Goal: Task Accomplishment & Management: Manage account settings

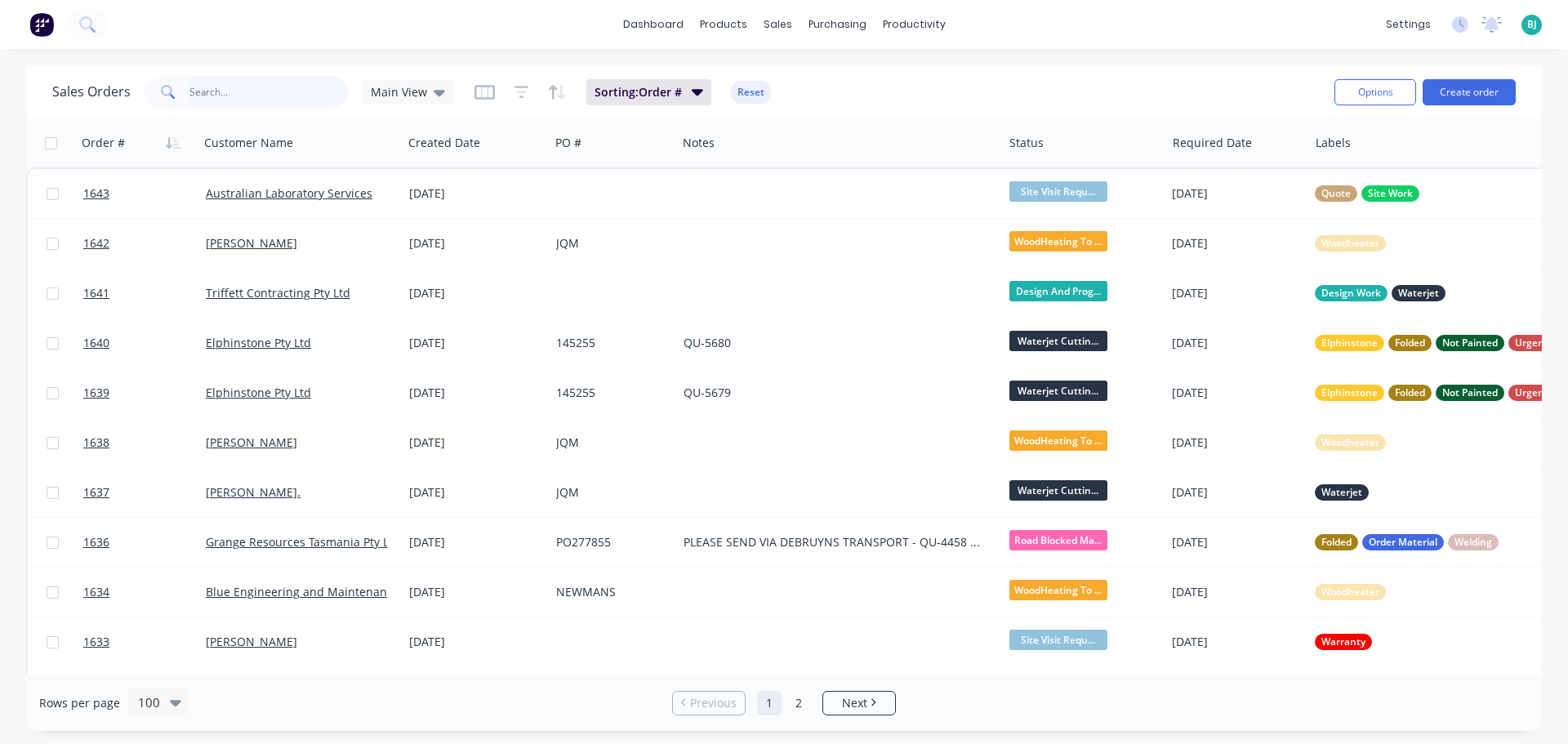
click at [267, 102] on input "text" at bounding box center [269, 93] width 159 height 33
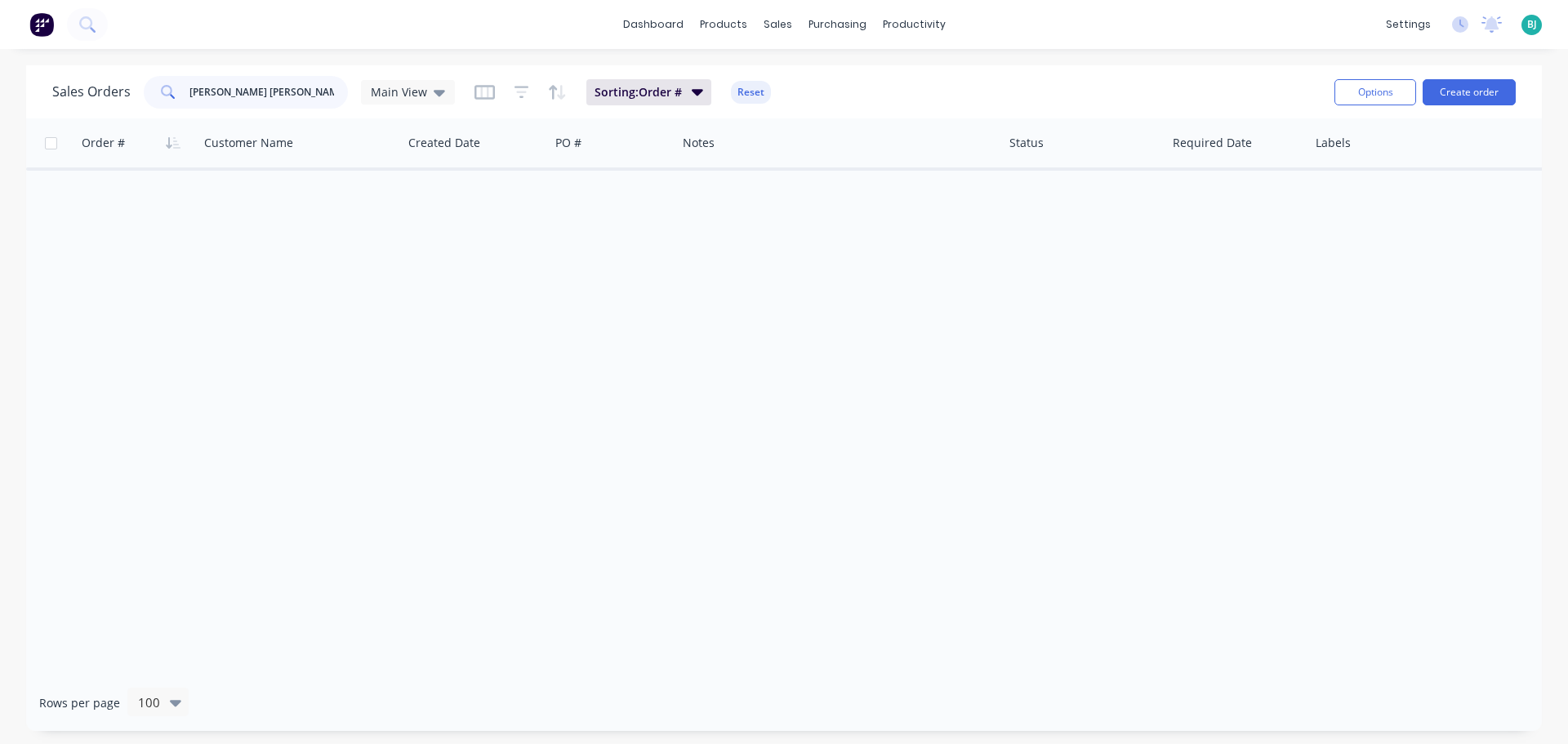
click at [200, 93] on input "jo anne" at bounding box center [269, 93] width 159 height 33
drag, startPoint x: 243, startPoint y: 93, endPoint x: 171, endPoint y: 88, distance: 72.2
click at [171, 88] on div "jo-anne" at bounding box center [245, 93] width 204 height 33
type input "strick"
click at [419, 85] on span "Main View" at bounding box center [399, 92] width 57 height 17
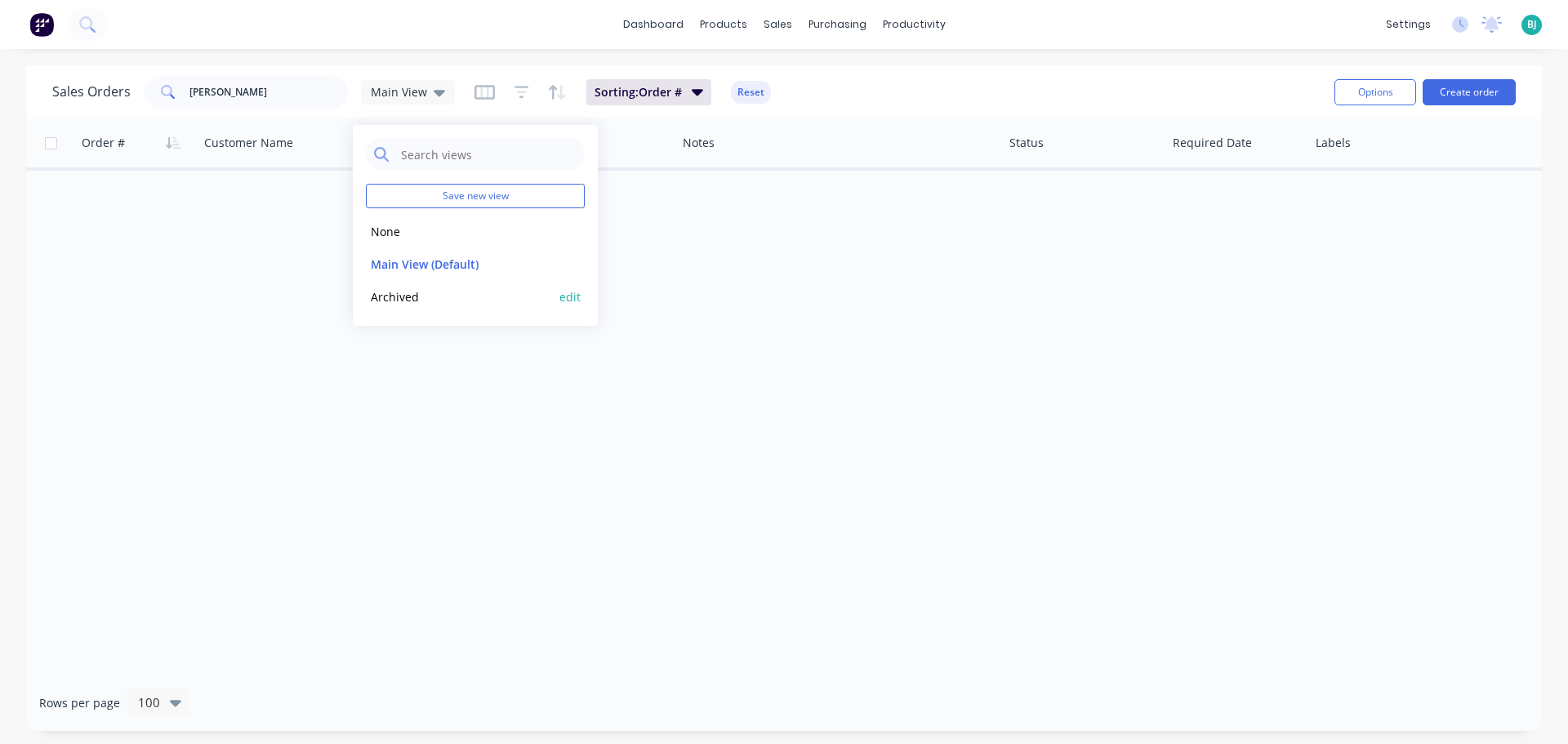
click at [419, 299] on button "Archived" at bounding box center [459, 297] width 186 height 19
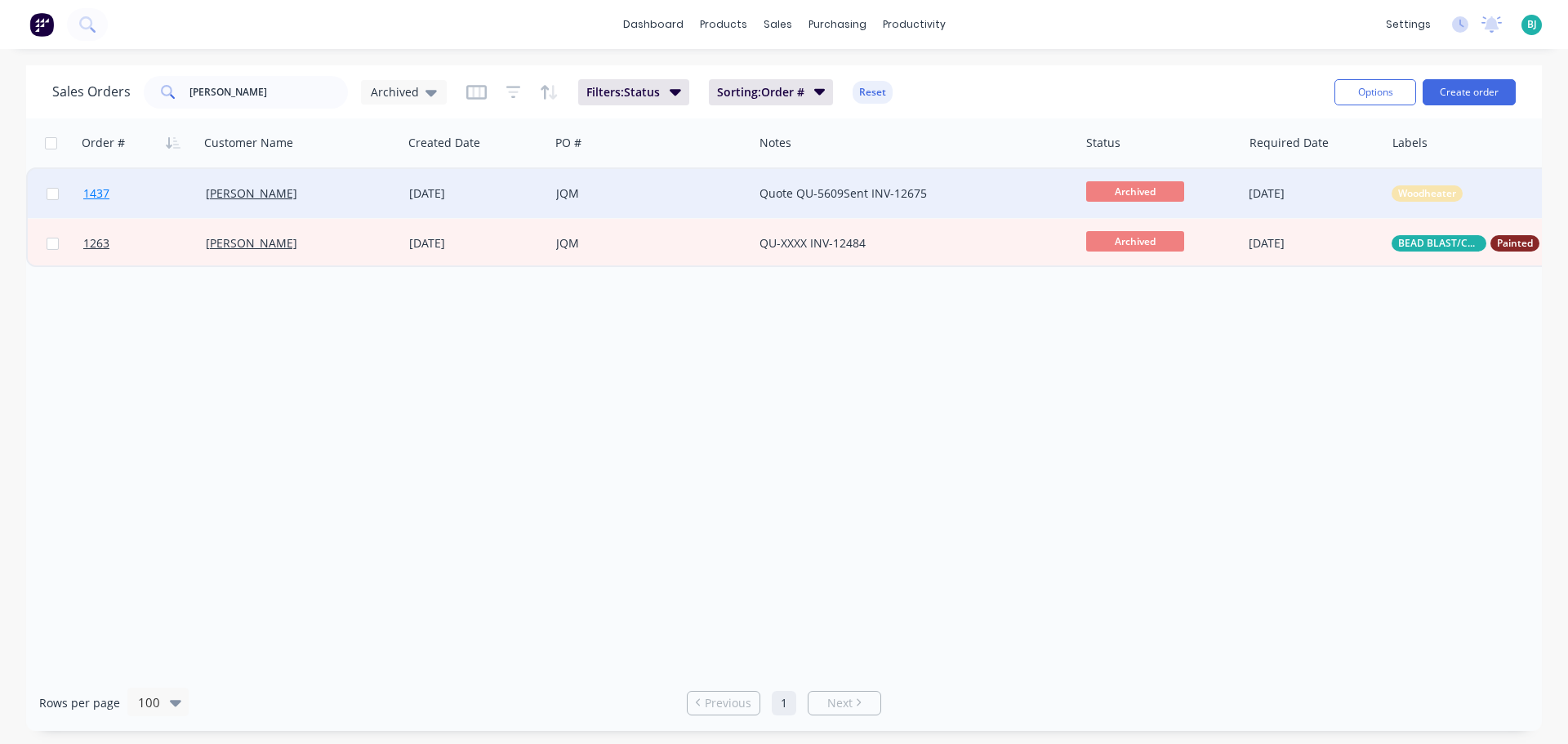
click at [164, 194] on link "1437" at bounding box center [145, 194] width 123 height 49
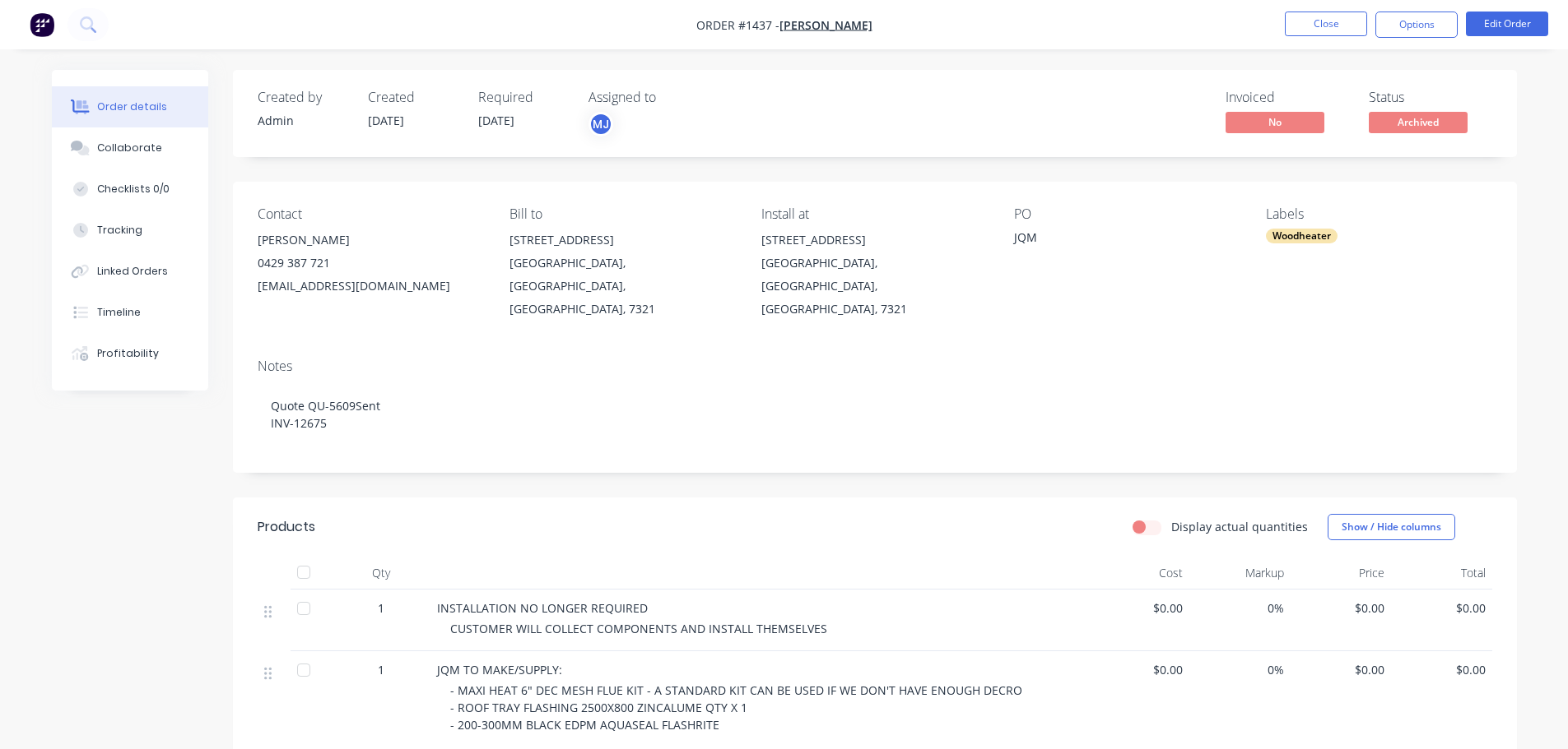
click at [1323, 39] on nav "Order #1437 - JO-ANNE STRICKLAND Close Options Edit Order" at bounding box center [784, 25] width 1568 height 50
click at [1324, 26] on button "Close" at bounding box center [1325, 23] width 82 height 25
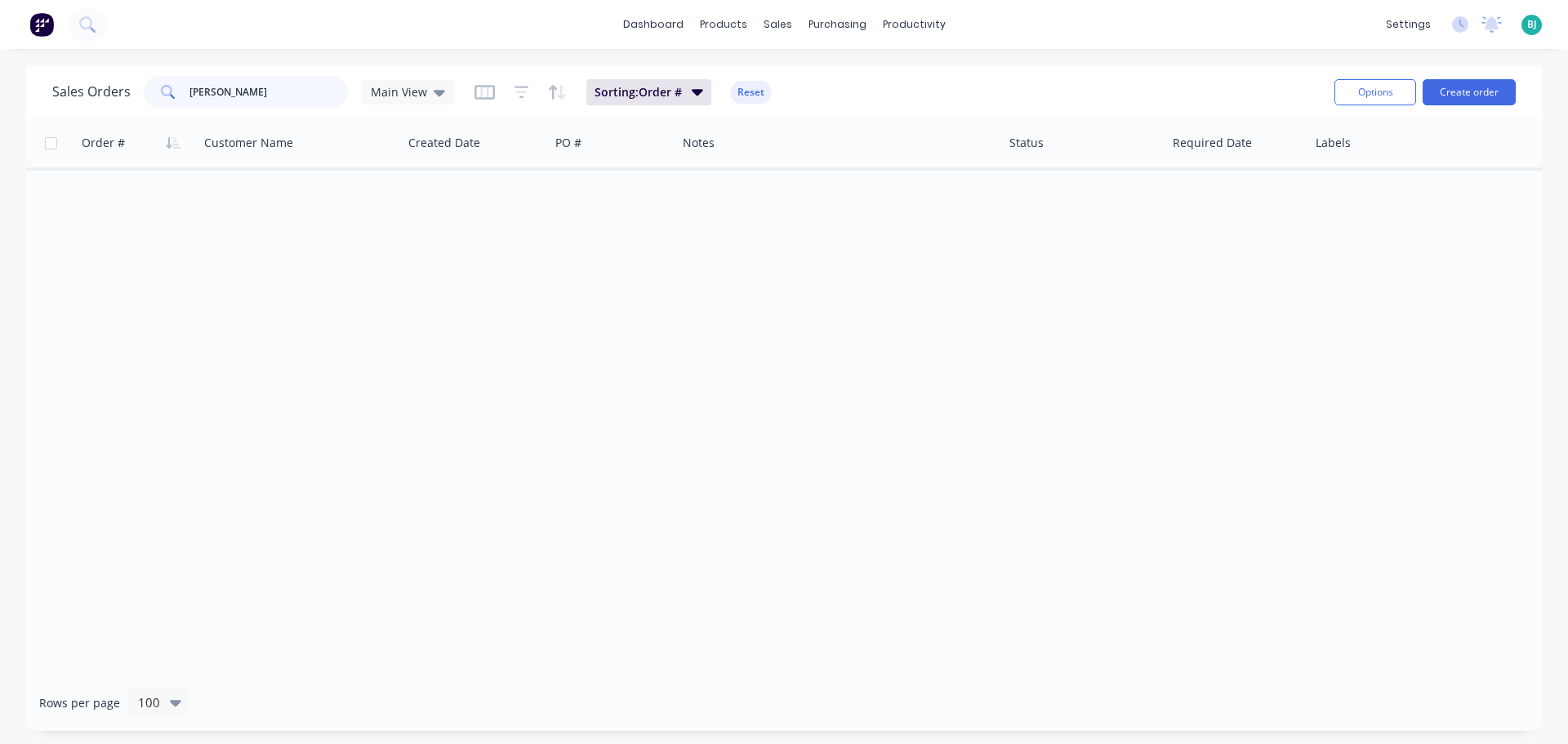
drag, startPoint x: 267, startPoint y: 94, endPoint x: 185, endPoint y: 93, distance: 82.0
click at [185, 93] on div "strick" at bounding box center [245, 93] width 204 height 33
click at [781, 37] on div "sales" at bounding box center [778, 24] width 45 height 25
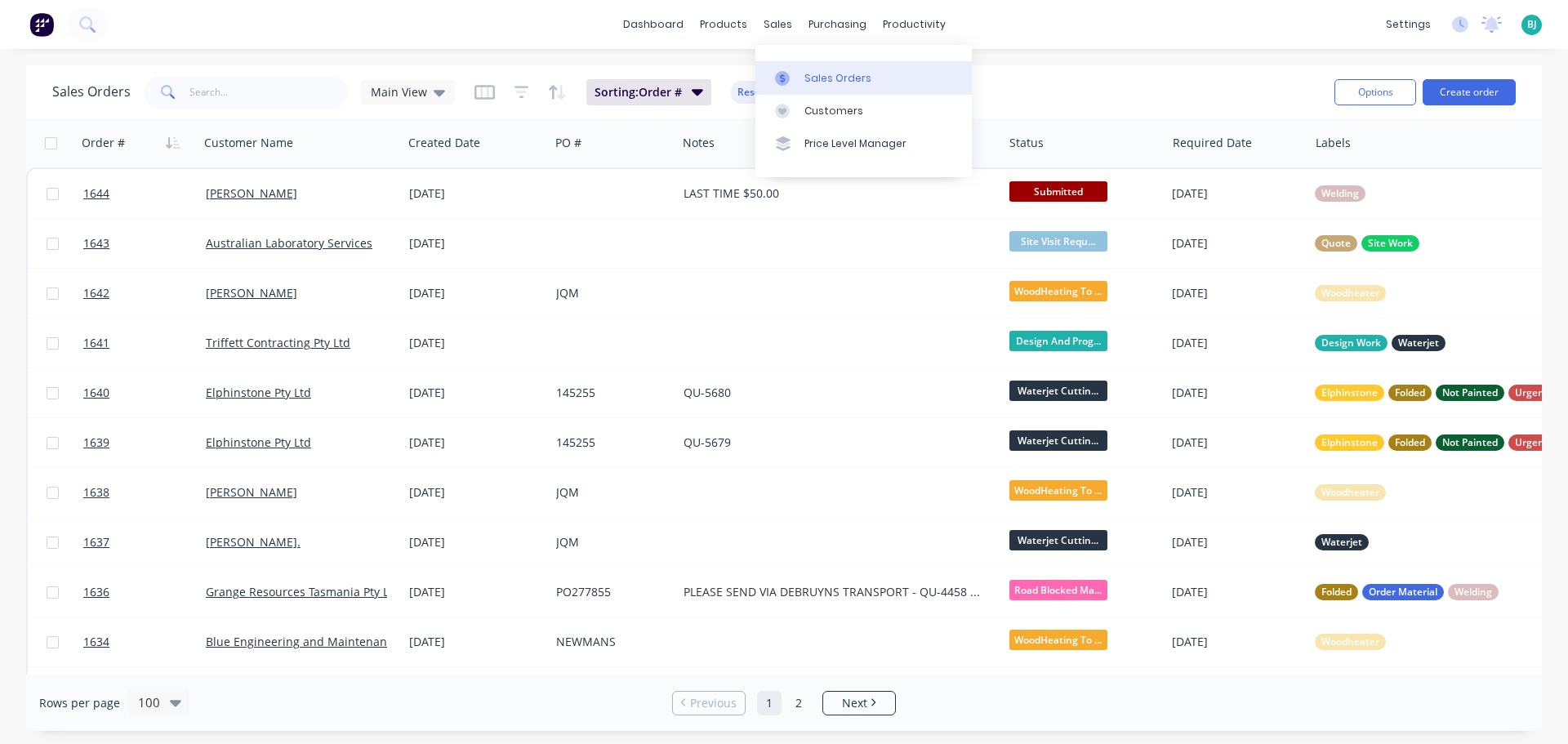
click at [810, 79] on div "Sales Orders" at bounding box center [837, 79] width 67 height 15
drag, startPoint x: 943, startPoint y: 75, endPoint x: 916, endPoint y: 90, distance: 30.9
click at [942, 75] on div "Sales Orders Main View Sorting: Order # Reset" at bounding box center [687, 92] width 1269 height 40
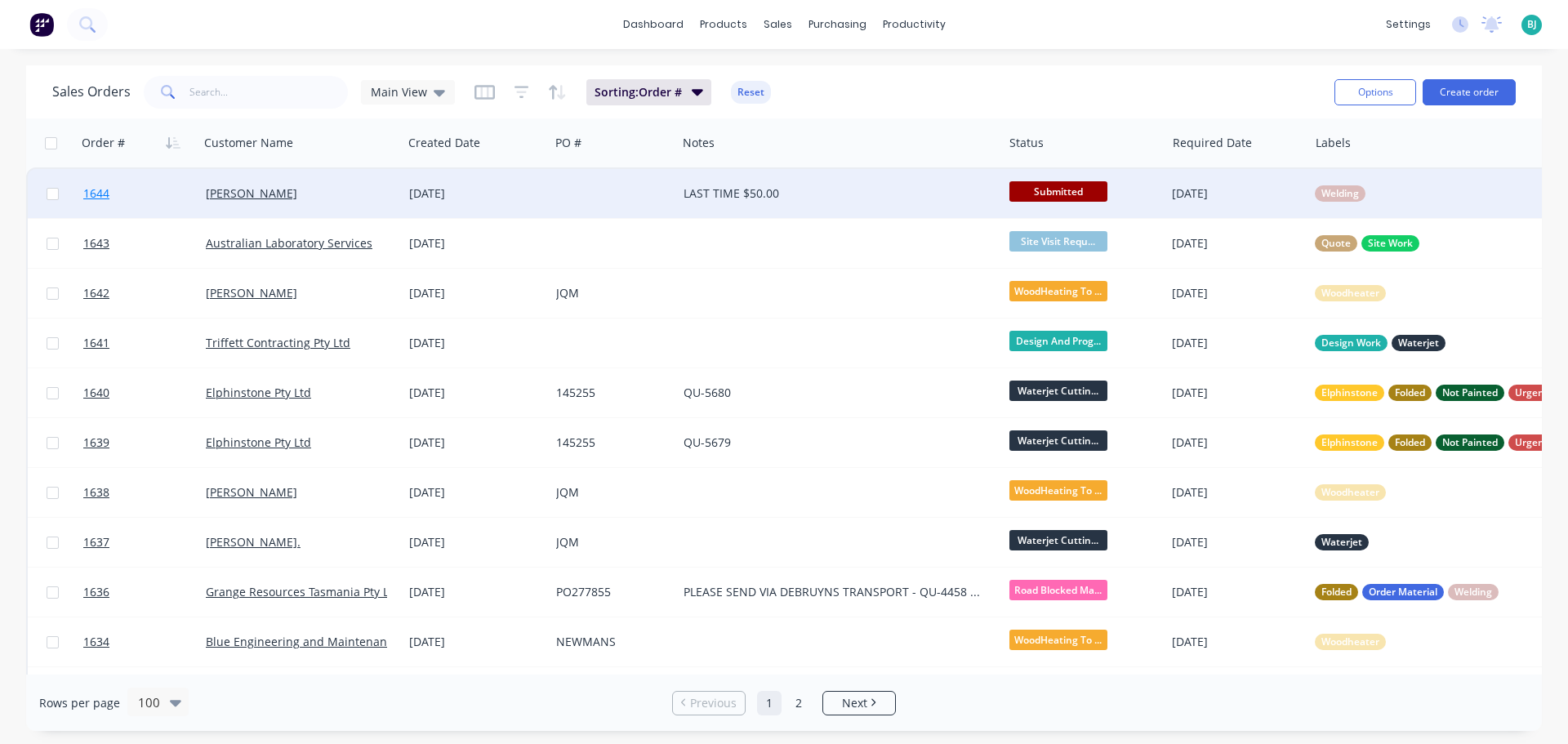
click at [162, 197] on link "1644" at bounding box center [145, 194] width 123 height 49
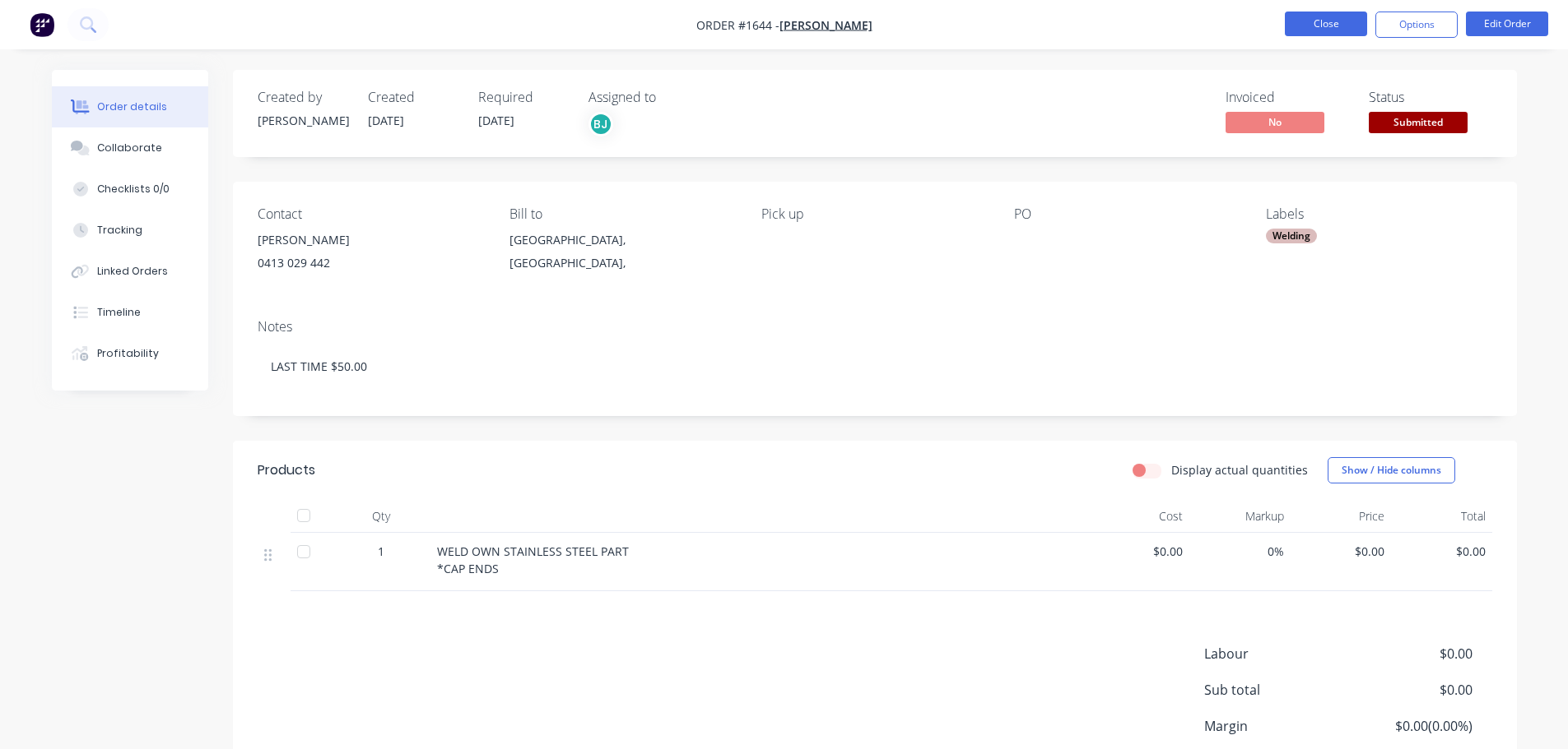
click at [1318, 25] on button "Close" at bounding box center [1325, 23] width 82 height 25
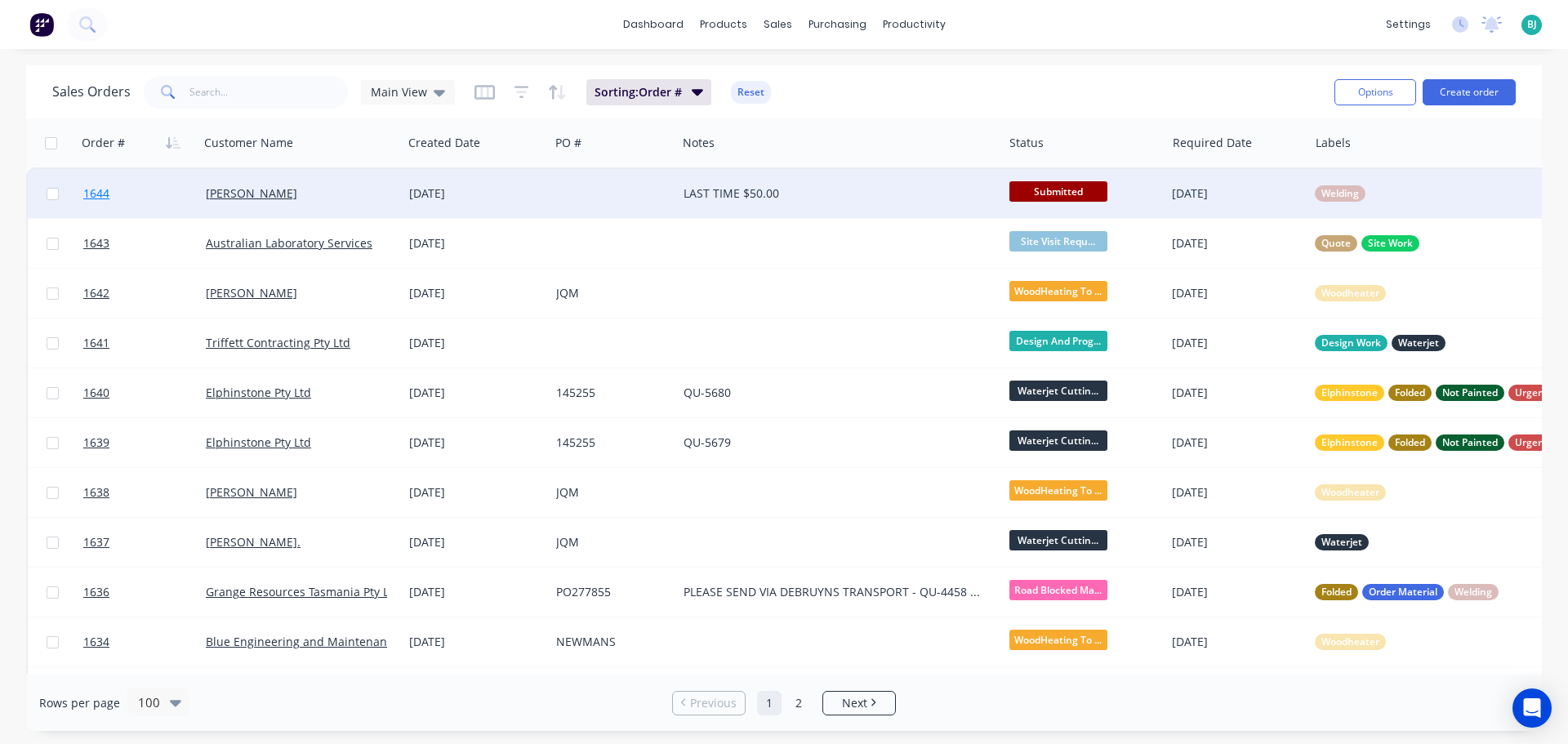
click at [160, 201] on link "1644" at bounding box center [145, 194] width 123 height 49
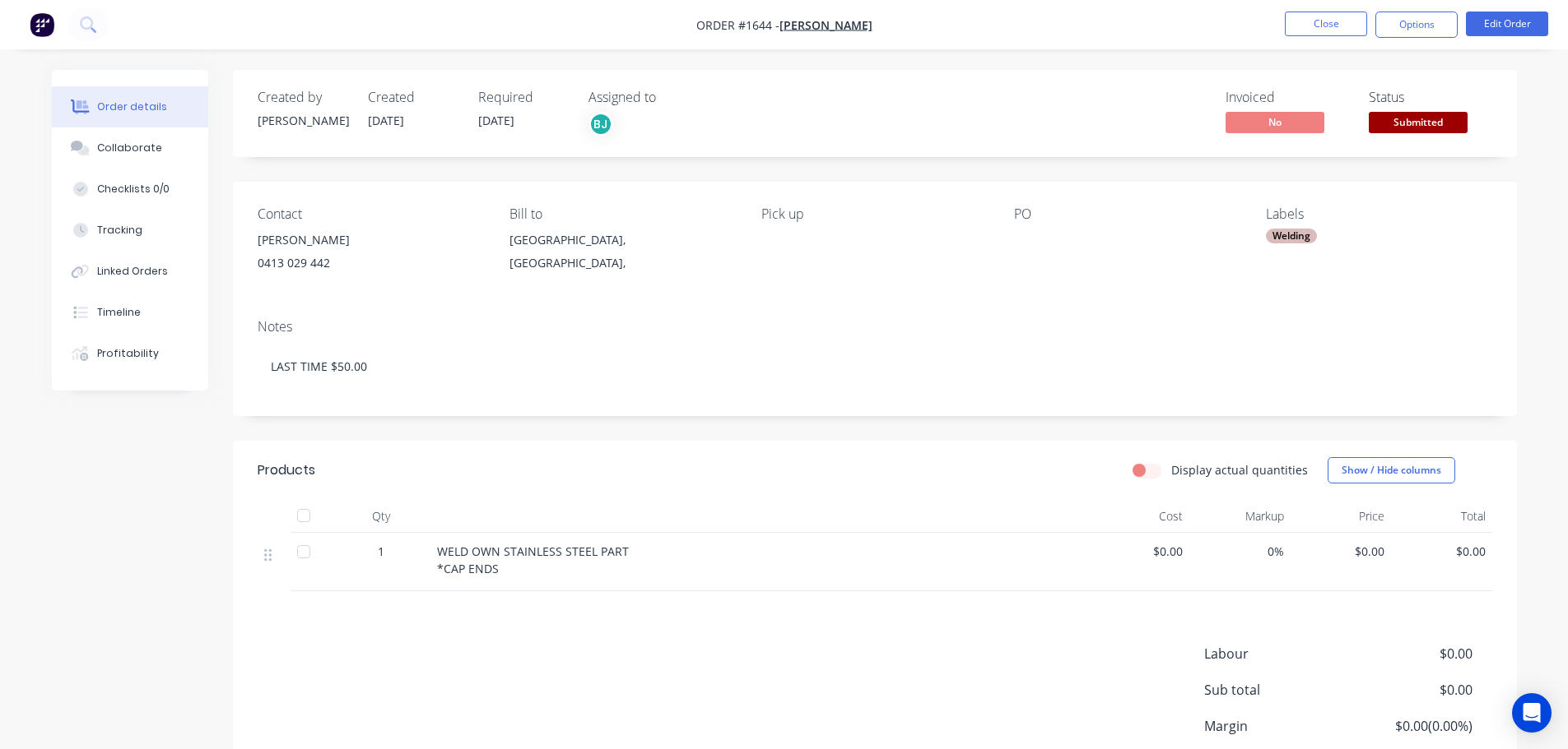
click at [1418, 129] on span "Submitted" at bounding box center [1418, 122] width 99 height 20
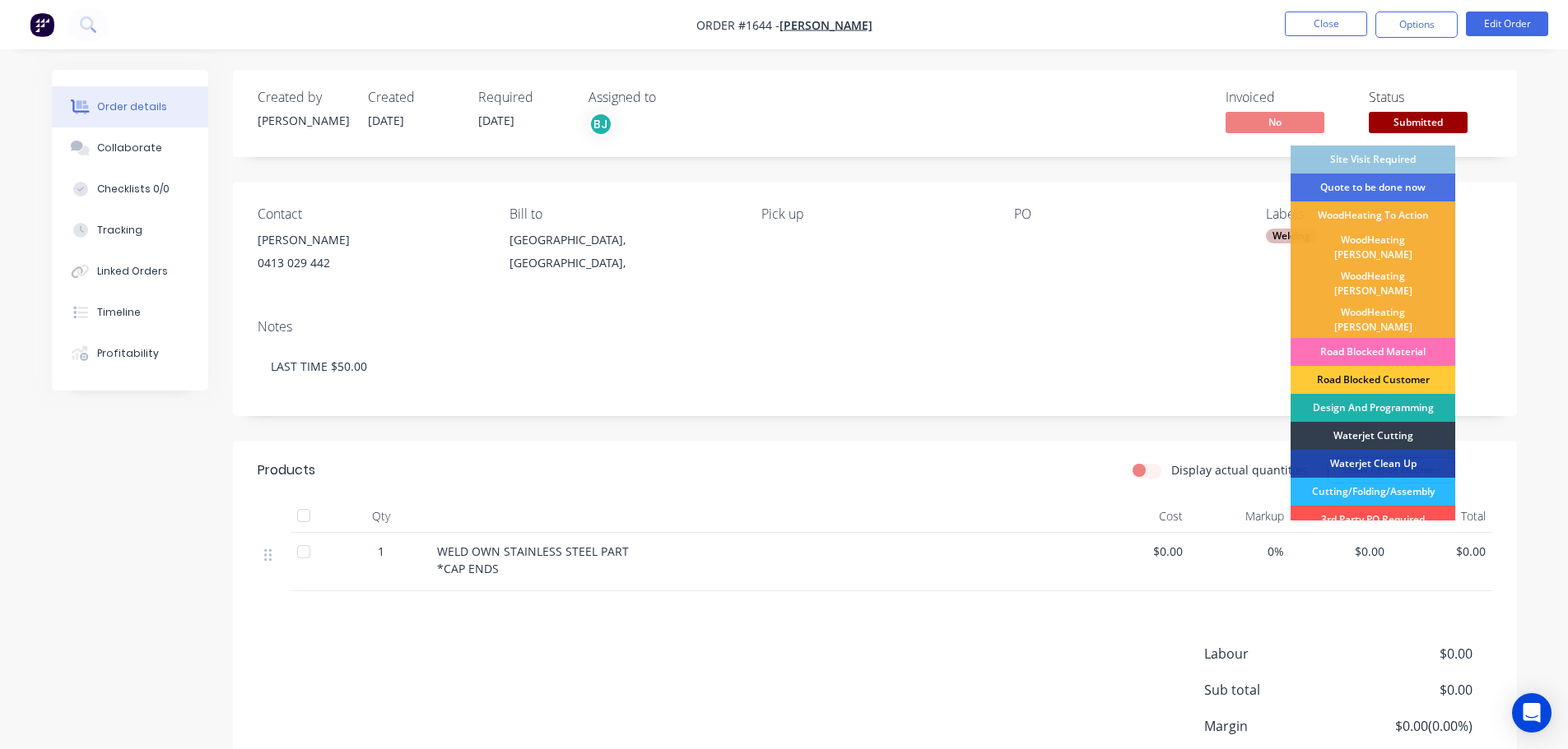
click at [1409, 394] on div "Design And Programming" at bounding box center [1372, 408] width 164 height 28
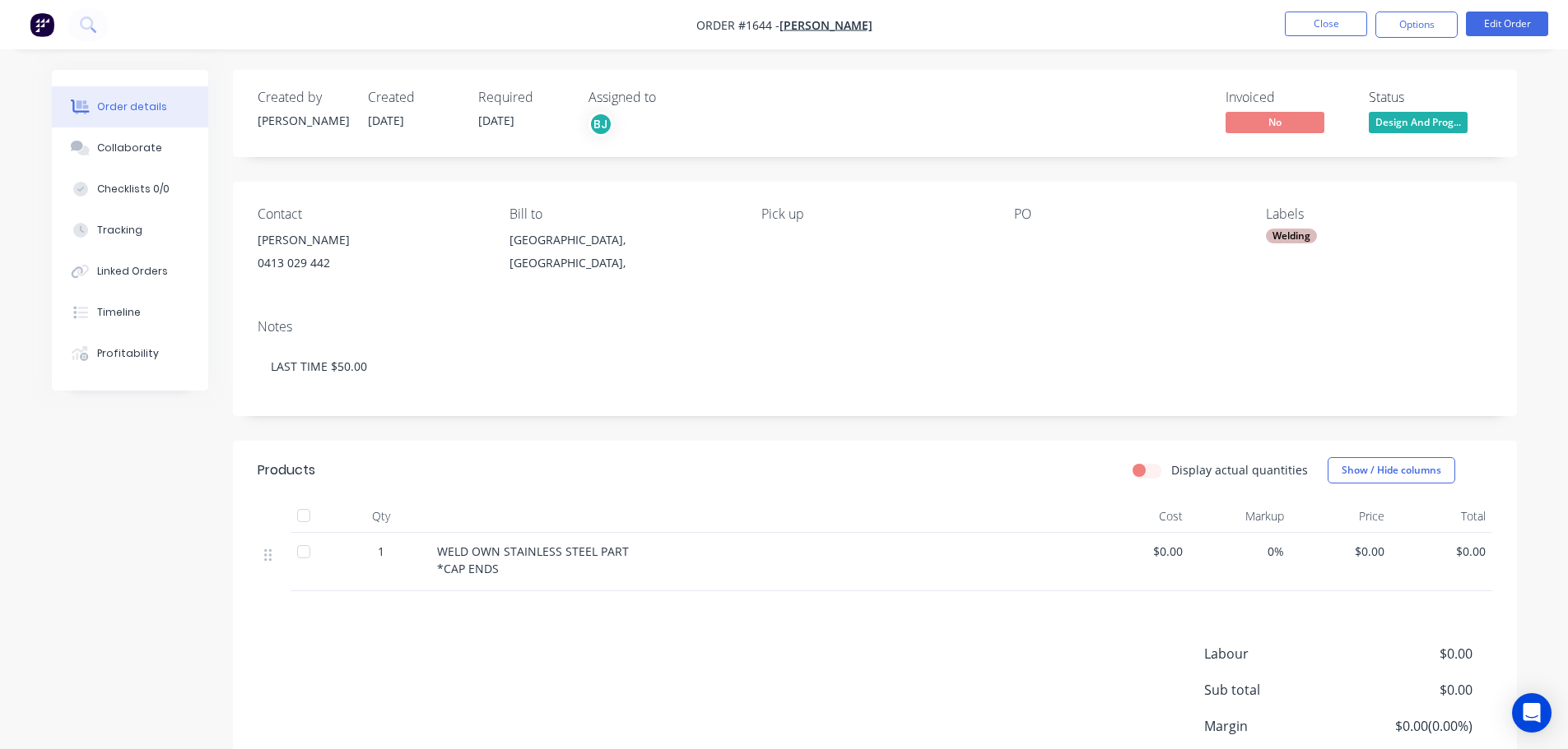
click at [1526, 194] on div "Order details Collaborate Checklists 0/0 Tracking Linked Orders Timeline Profit…" at bounding box center [784, 477] width 1498 height 814
click at [1332, 27] on button "Close" at bounding box center [1325, 23] width 82 height 25
